Goal: Information Seeking & Learning: Learn about a topic

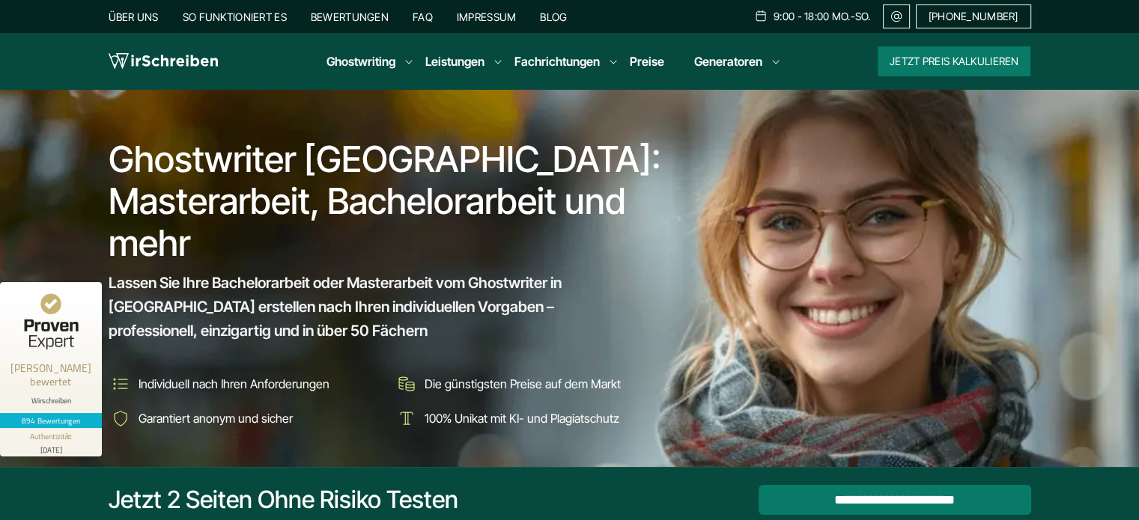
drag, startPoint x: 0, startPoint y: 0, endPoint x: 597, endPoint y: 113, distance: 608.1
click at [597, 113] on section "Ghostwriter Österreich: Masterarbeit, Bachelorarbeit und mehr Lassen Sie Ihre B…" at bounding box center [569, 278] width 1139 height 377
click at [548, 14] on link "Blog" at bounding box center [553, 16] width 27 height 13
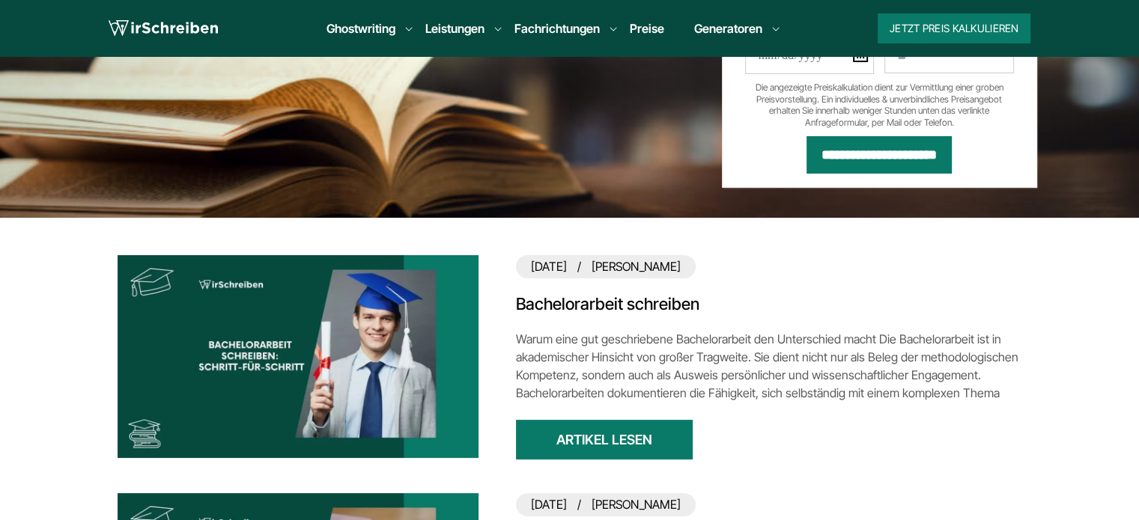
scroll to position [374, 0]
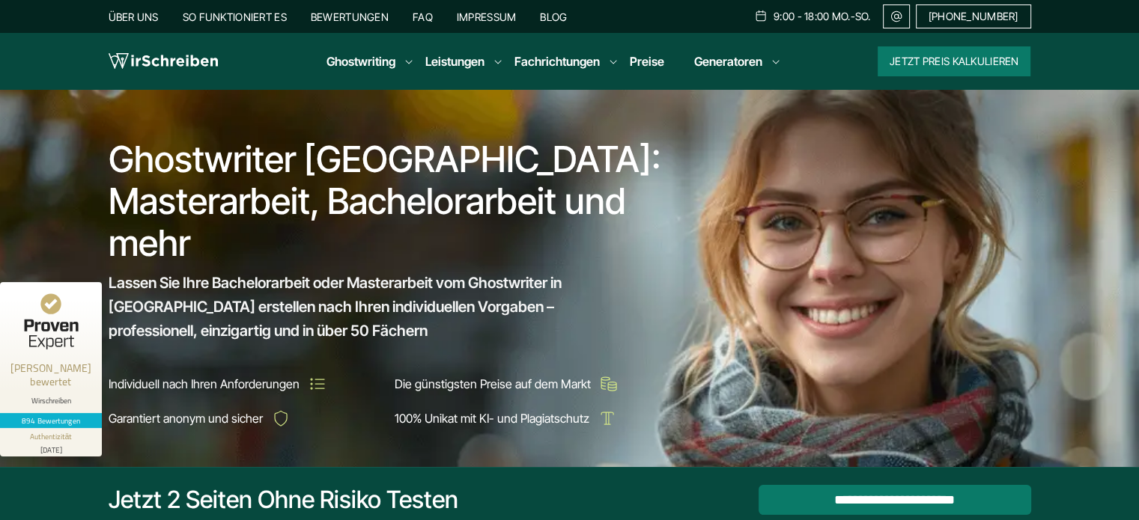
click at [951, 188] on div "Ghostwriter Österreich: Masterarbeit, Bachelorarbeit und mehr Lassen Sie Ihre B…" at bounding box center [570, 278] width 958 height 305
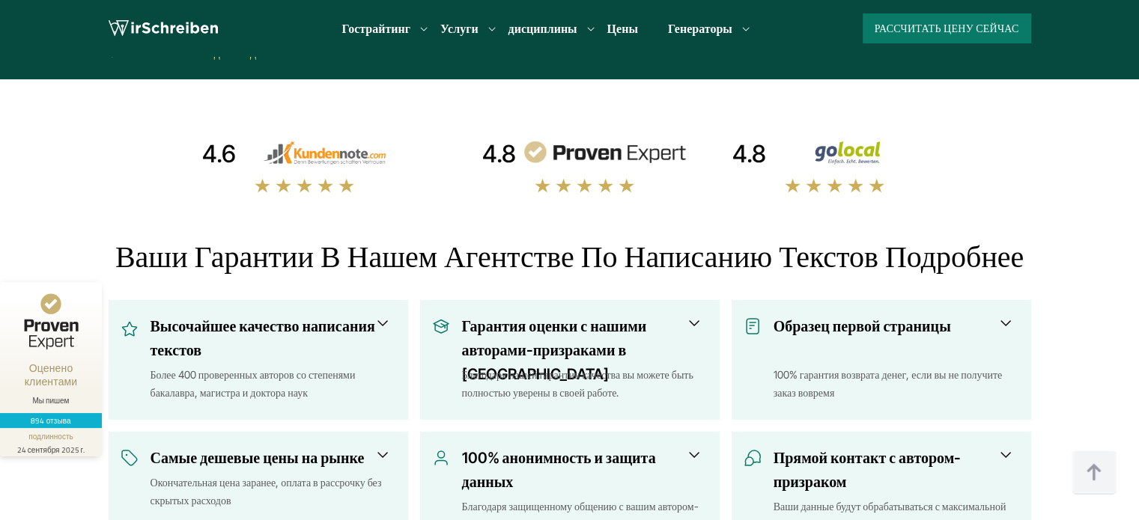
scroll to position [590, 0]
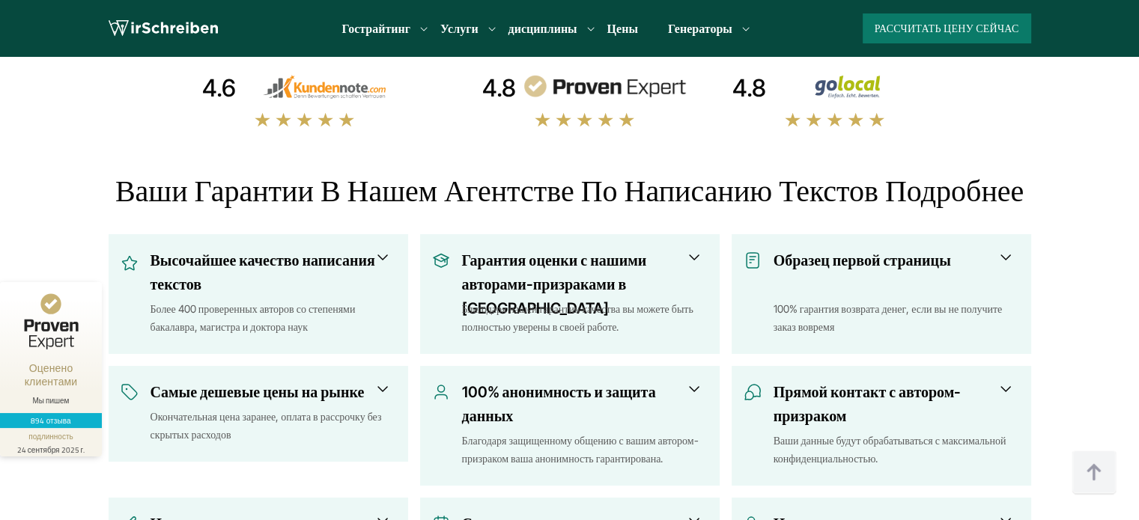
click at [383, 249] on span at bounding box center [383, 258] width 18 height 18
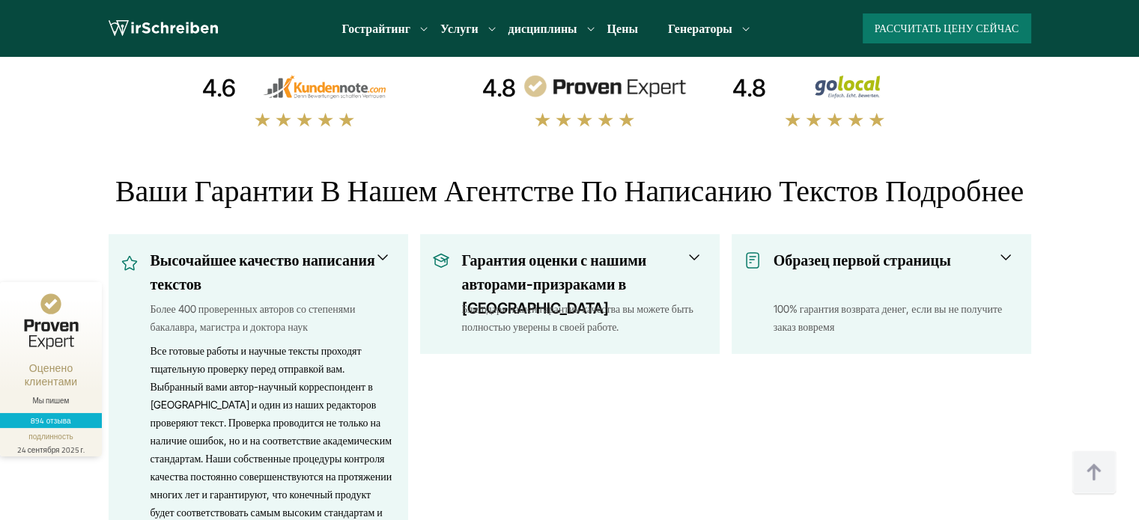
click at [702, 249] on span at bounding box center [694, 258] width 18 height 18
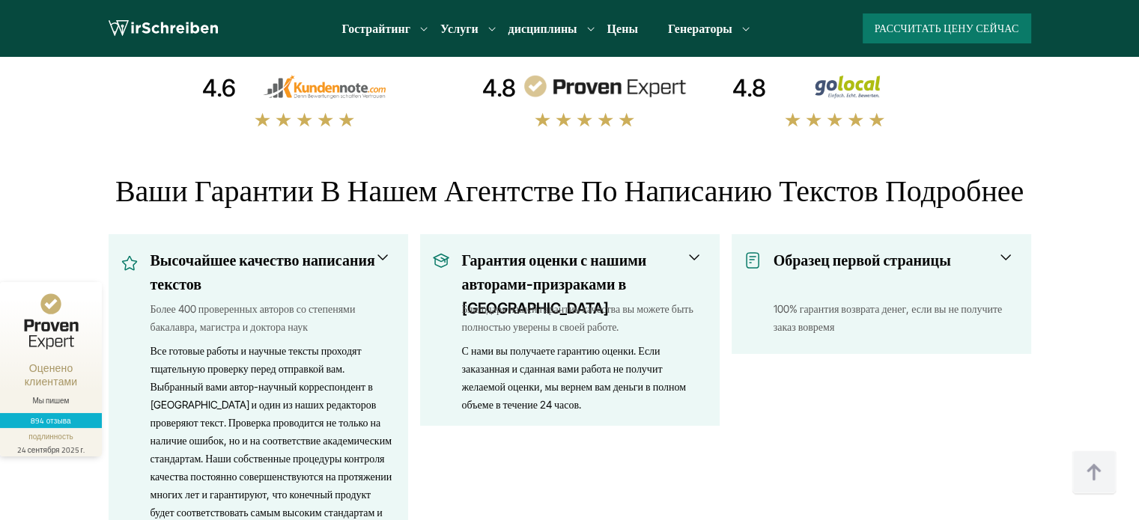
click at [1015, 249] on span at bounding box center [1006, 258] width 18 height 18
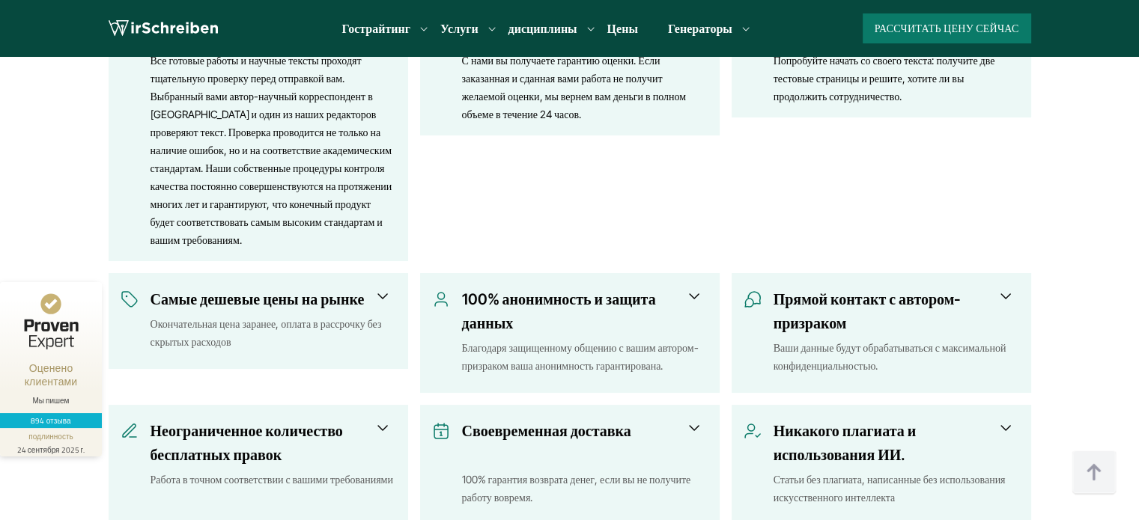
scroll to position [964, 0]
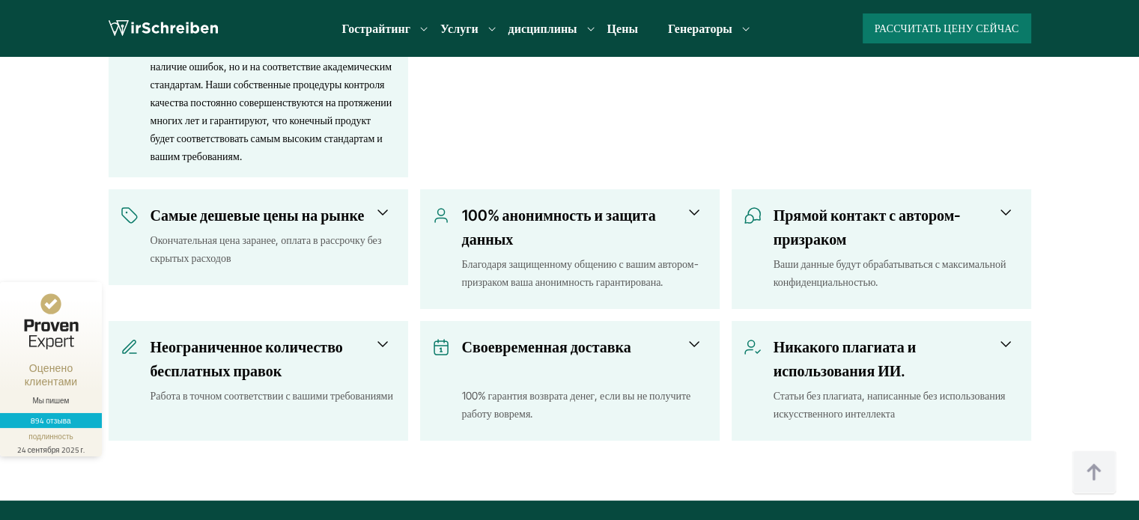
click at [848, 204] on h3 "Прямой контакт с автором-призраком" at bounding box center [891, 228] width 236 height 48
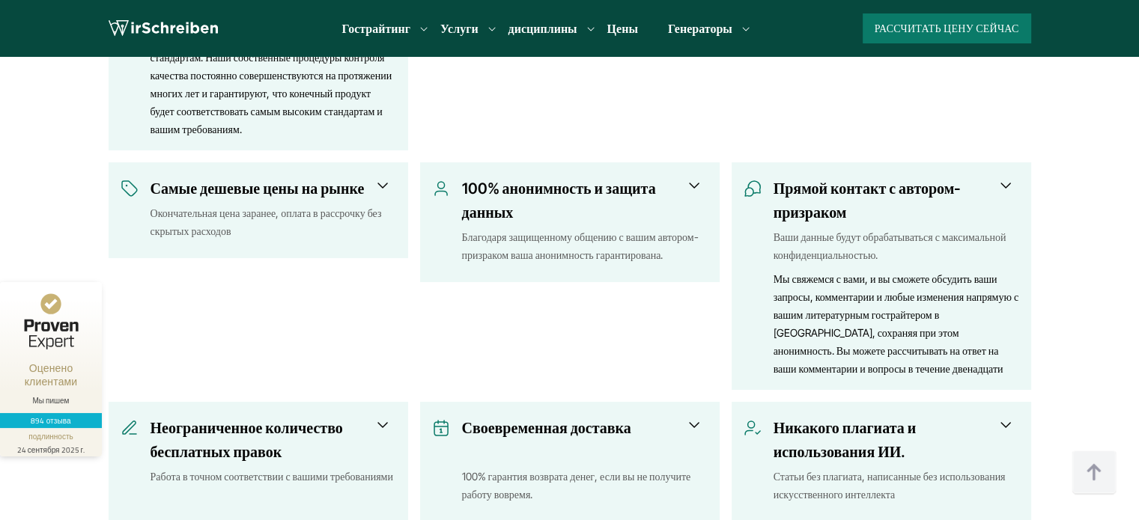
scroll to position [1114, 0]
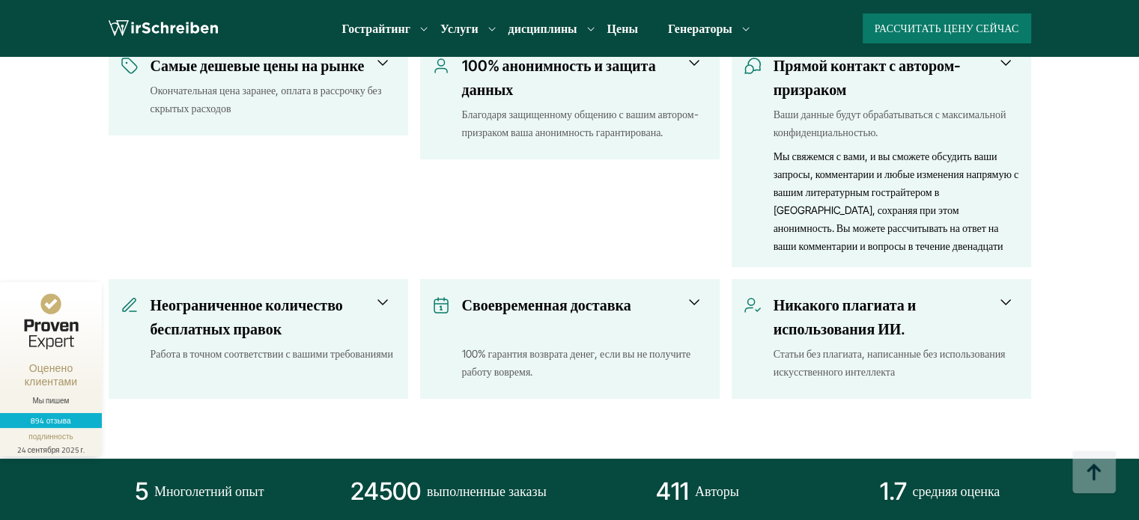
click at [833, 296] on font "Никакого плагиата и использования ИИ." at bounding box center [844, 317] width 143 height 42
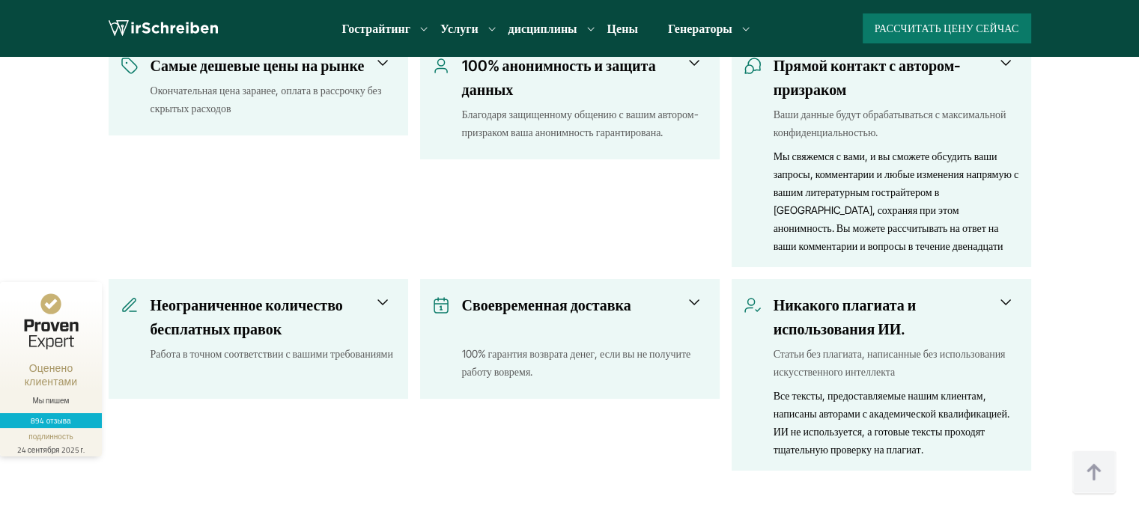
click at [541, 296] on font "Своевременная доставка" at bounding box center [546, 305] width 169 height 18
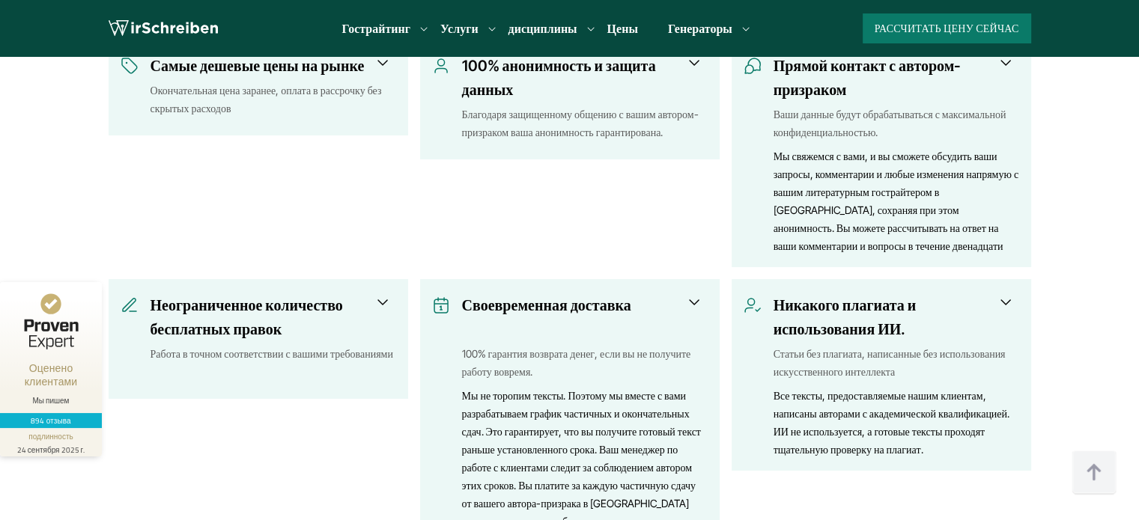
click at [257, 296] on font "Неограниченное количество бесплатных правок" at bounding box center [246, 317] width 192 height 42
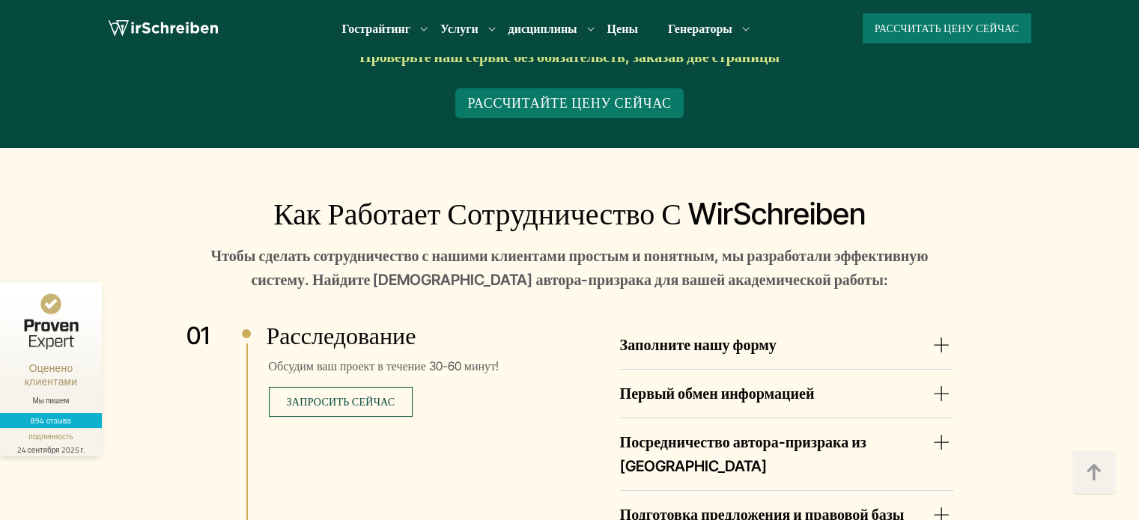
scroll to position [3061, 0]
